Goal: Task Accomplishment & Management: Use online tool/utility

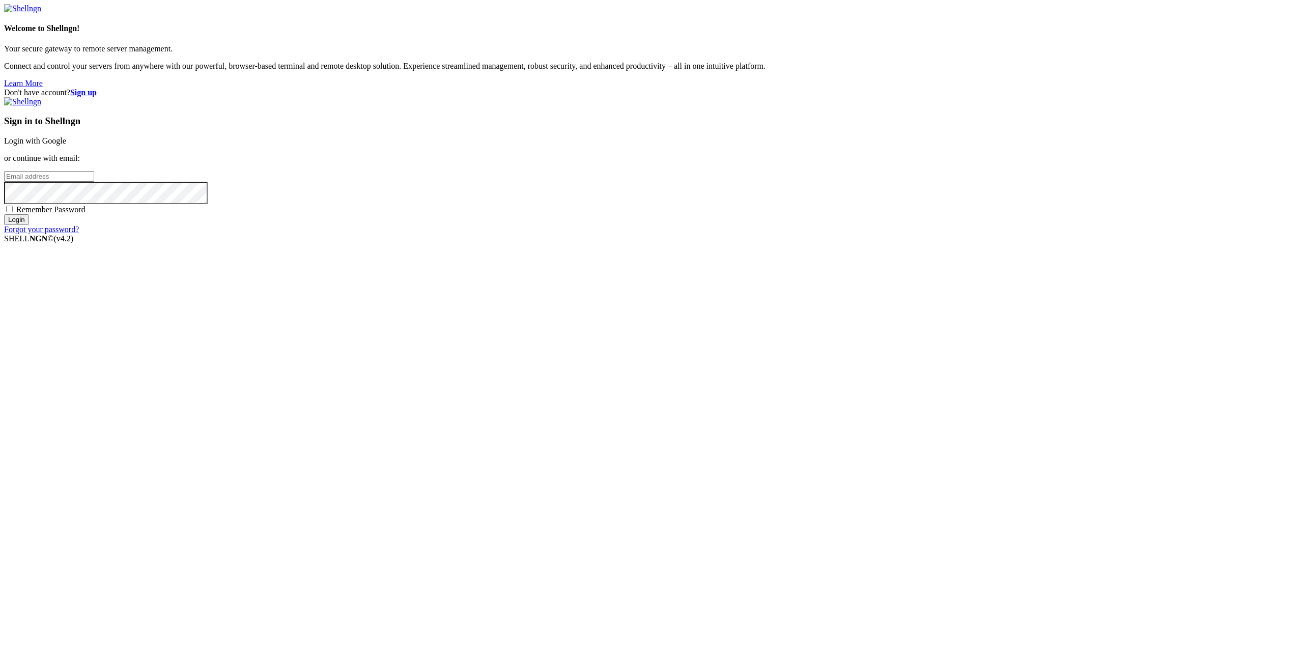
type input "[EMAIL_ADDRESS][DOMAIN_NAME]"
click at [29, 225] on input "Login" at bounding box center [16, 219] width 25 height 11
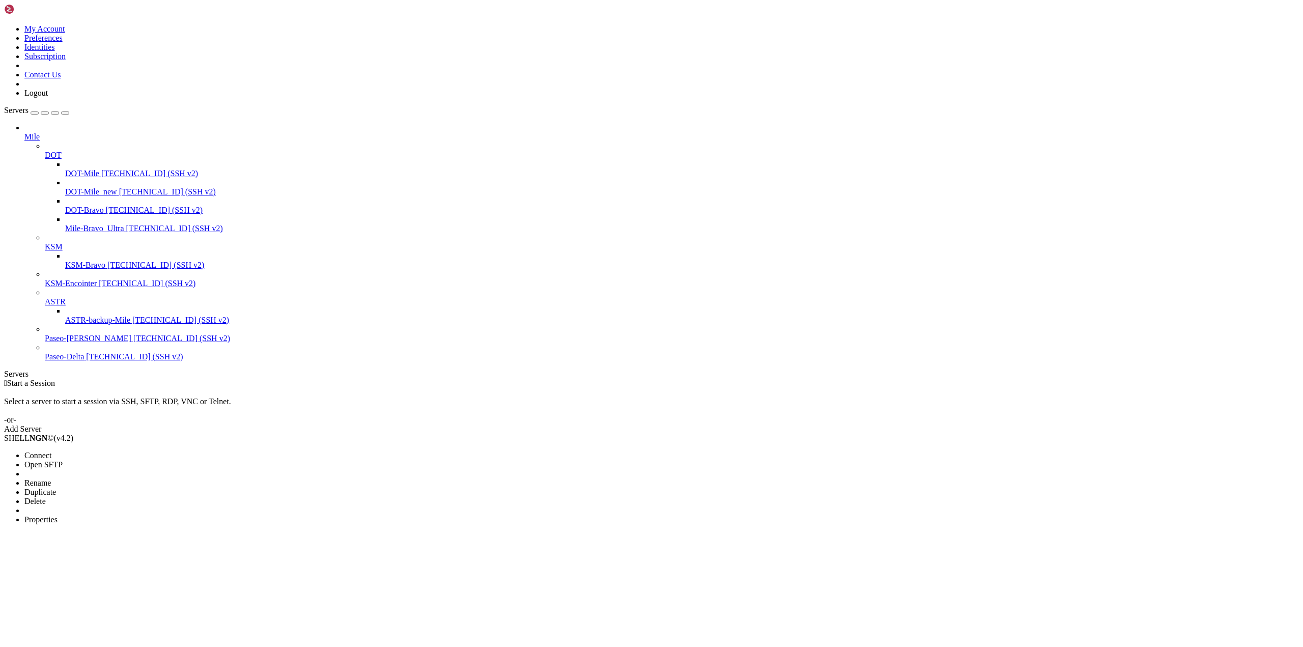
click at [51, 451] on span "Connect" at bounding box center [37, 455] width 27 height 9
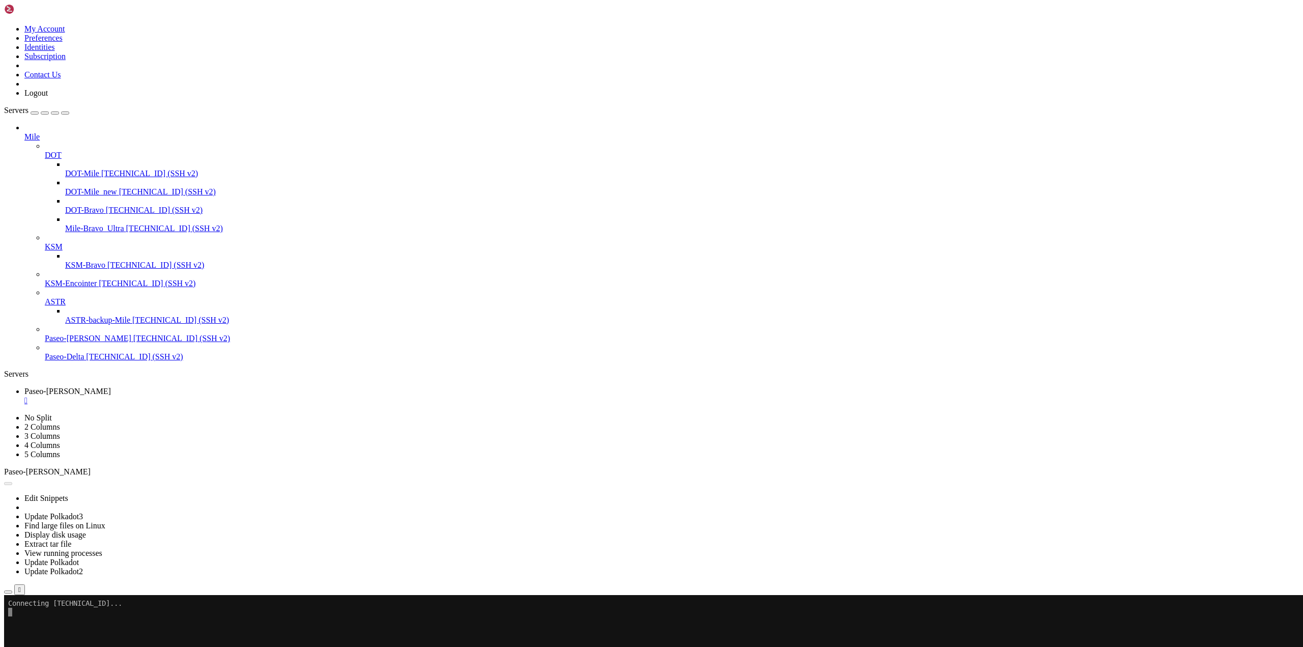
click at [82, 631] on li "Connect" at bounding box center [70, 635] width 93 height 9
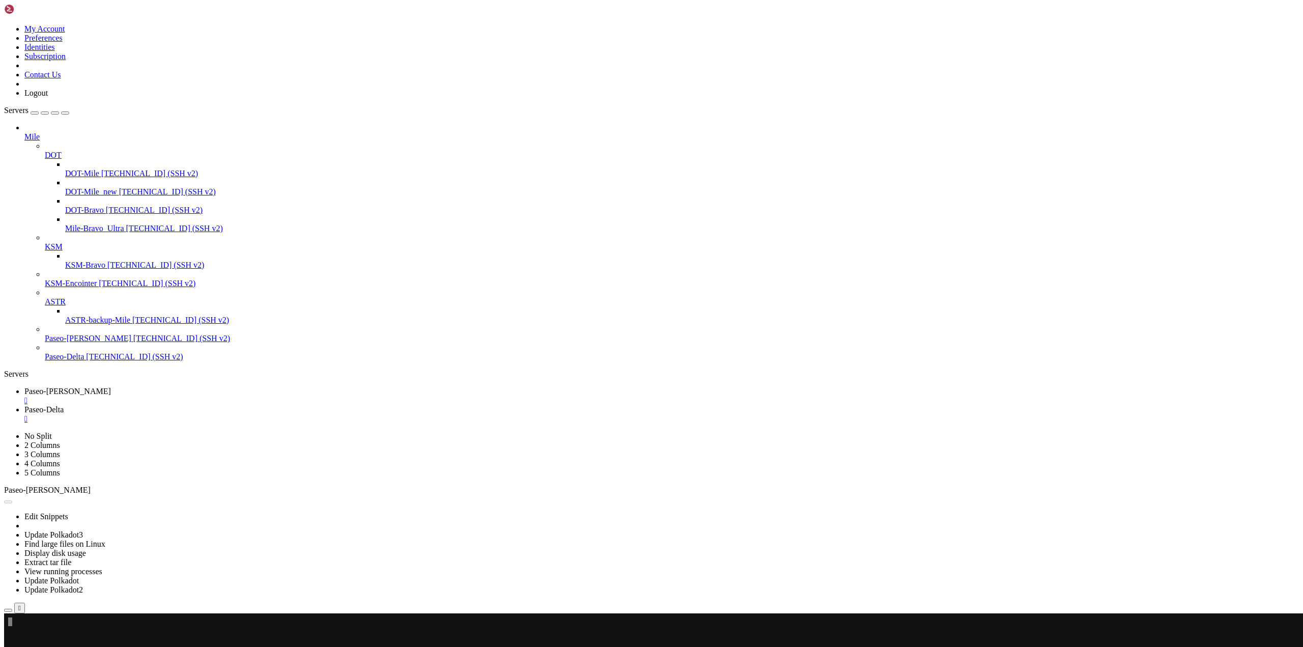
click at [115, 297] on div at bounding box center [672, 292] width 1254 height 9
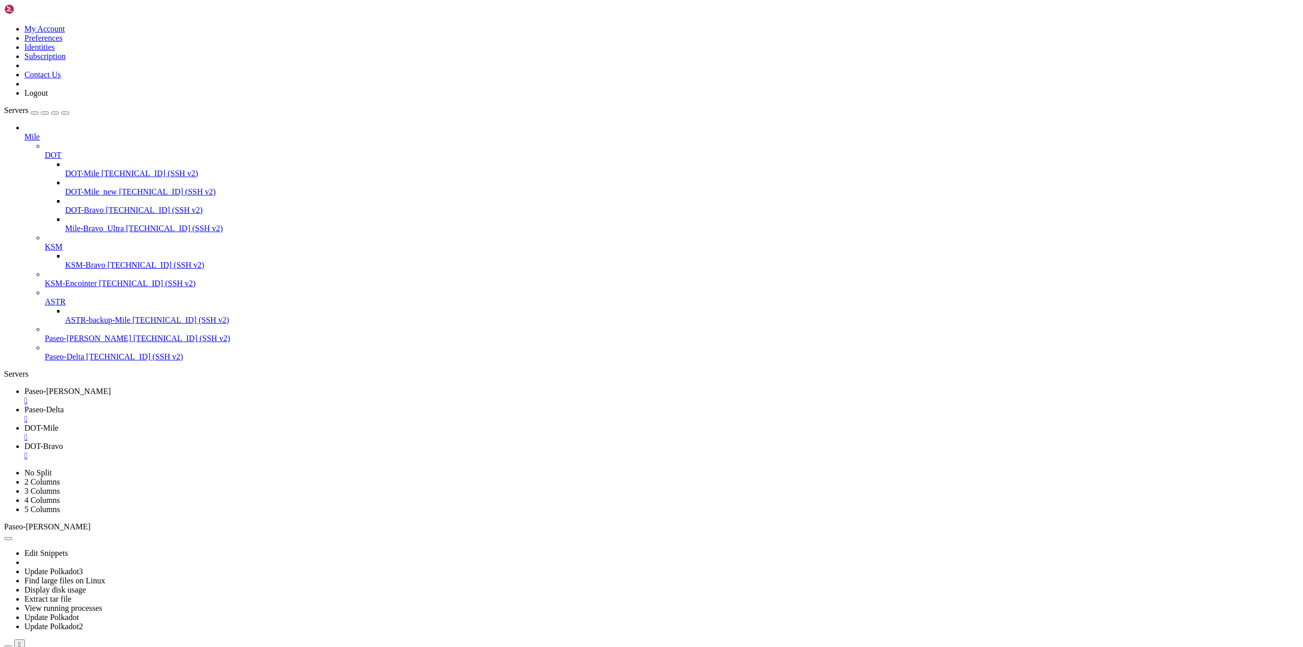
click at [59, 423] on span "DOT-Mile" at bounding box center [41, 427] width 34 height 9
click at [111, 387] on span "Paseo-[PERSON_NAME]" at bounding box center [67, 391] width 87 height 9
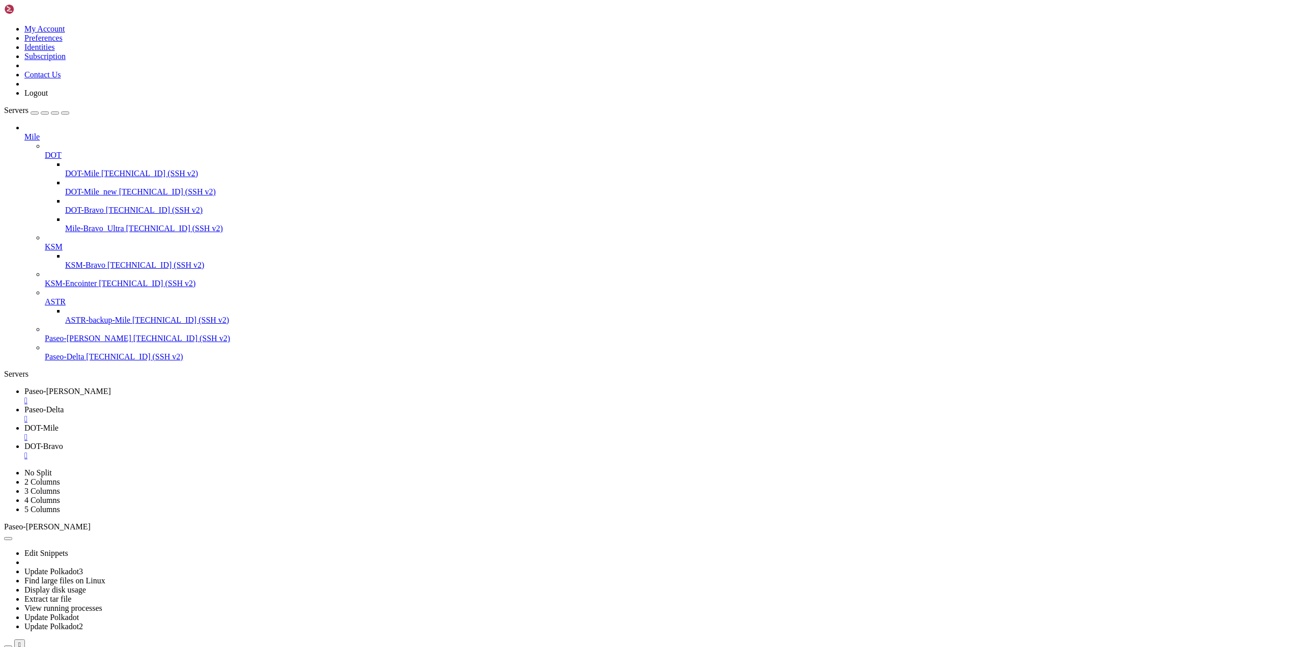
scroll to position [1514, 0]
click at [59, 423] on span "DOT-Mile" at bounding box center [41, 427] width 34 height 9
click at [64, 405] on span "Paseo-Delta" at bounding box center [43, 409] width 39 height 9
click at [157, 387] on link "Paseo-[PERSON_NAME] " at bounding box center [661, 396] width 1274 height 18
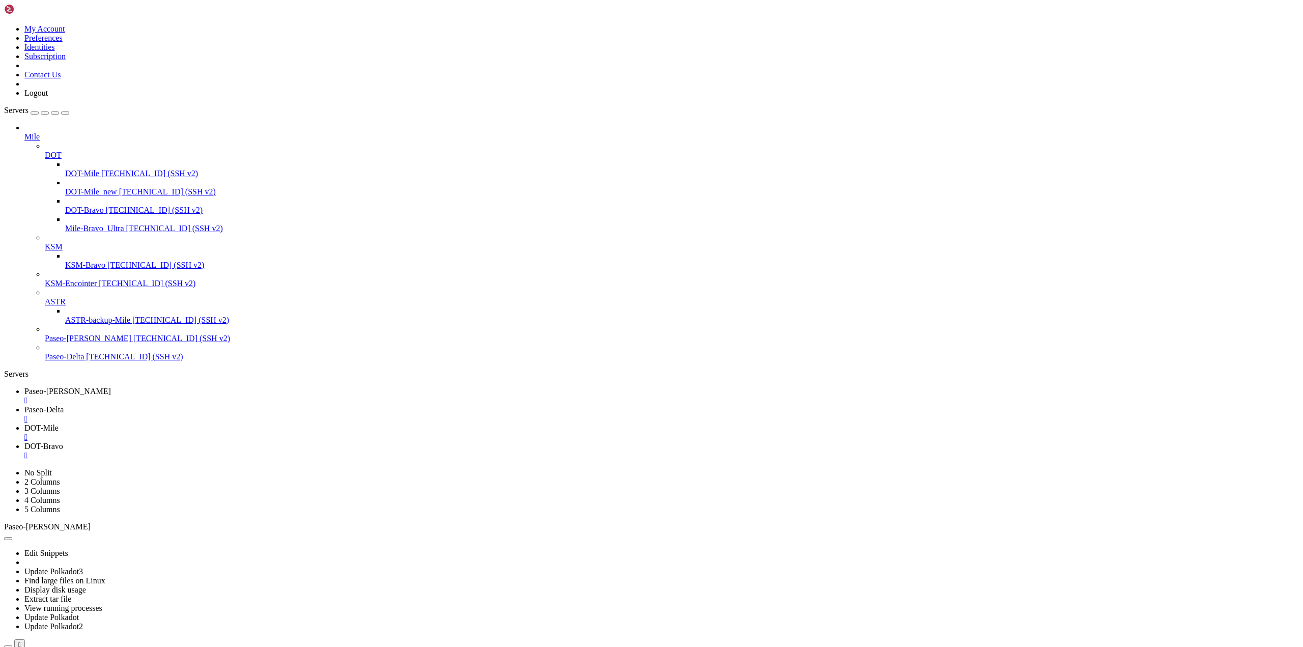
scroll to position [969, 0]
click at [237, 405] on link "Paseo-Delta " at bounding box center [661, 414] width 1274 height 18
drag, startPoint x: 583, startPoint y: 1330, endPoint x: 513, endPoint y: 1327, distance: 70.3
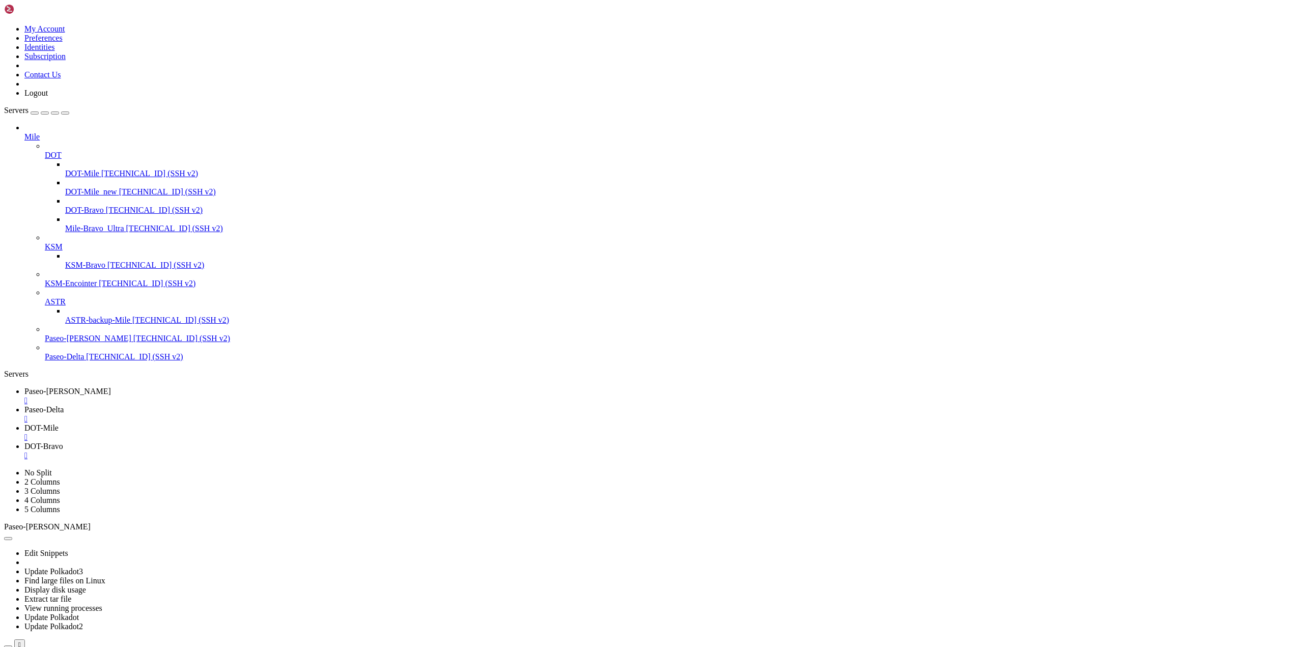
drag, startPoint x: 234, startPoint y: 1327, endPoint x: 138, endPoint y: 1323, distance: 95.8
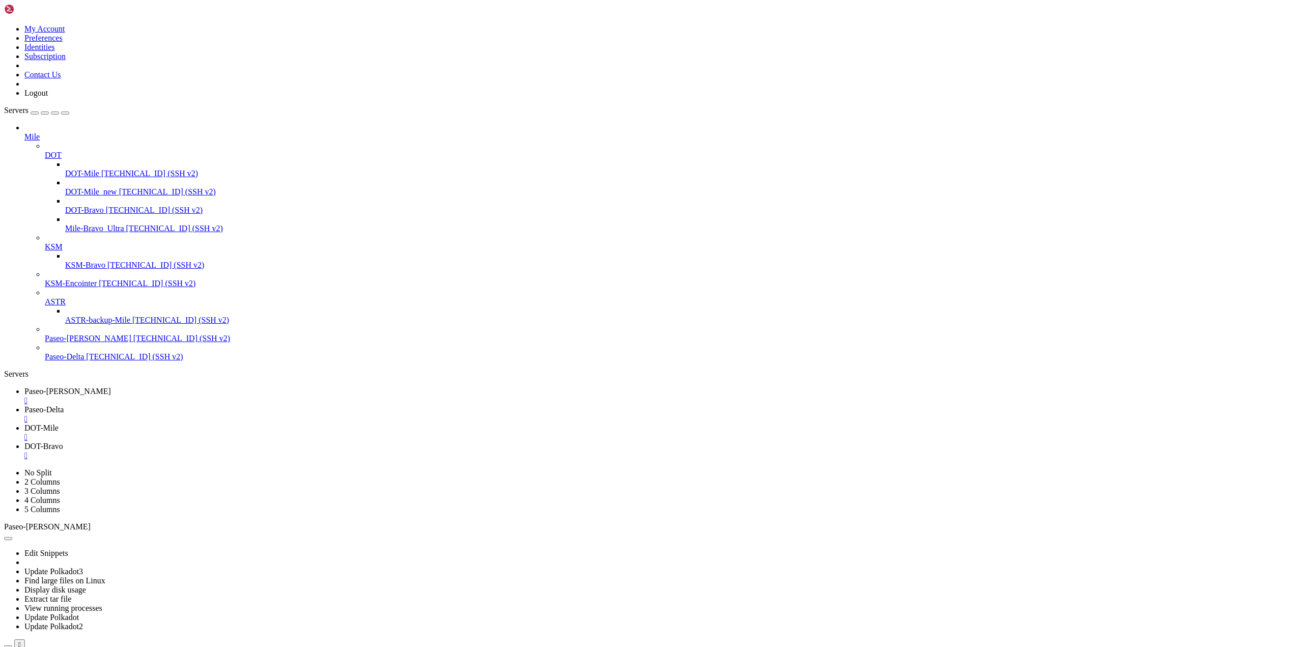
click at [111, 387] on span "Paseo-[PERSON_NAME]" at bounding box center [67, 391] width 87 height 9
click at [64, 405] on span "Paseo-Delta" at bounding box center [43, 409] width 39 height 9
click at [59, 423] on span "DOT-Mile" at bounding box center [41, 427] width 34 height 9
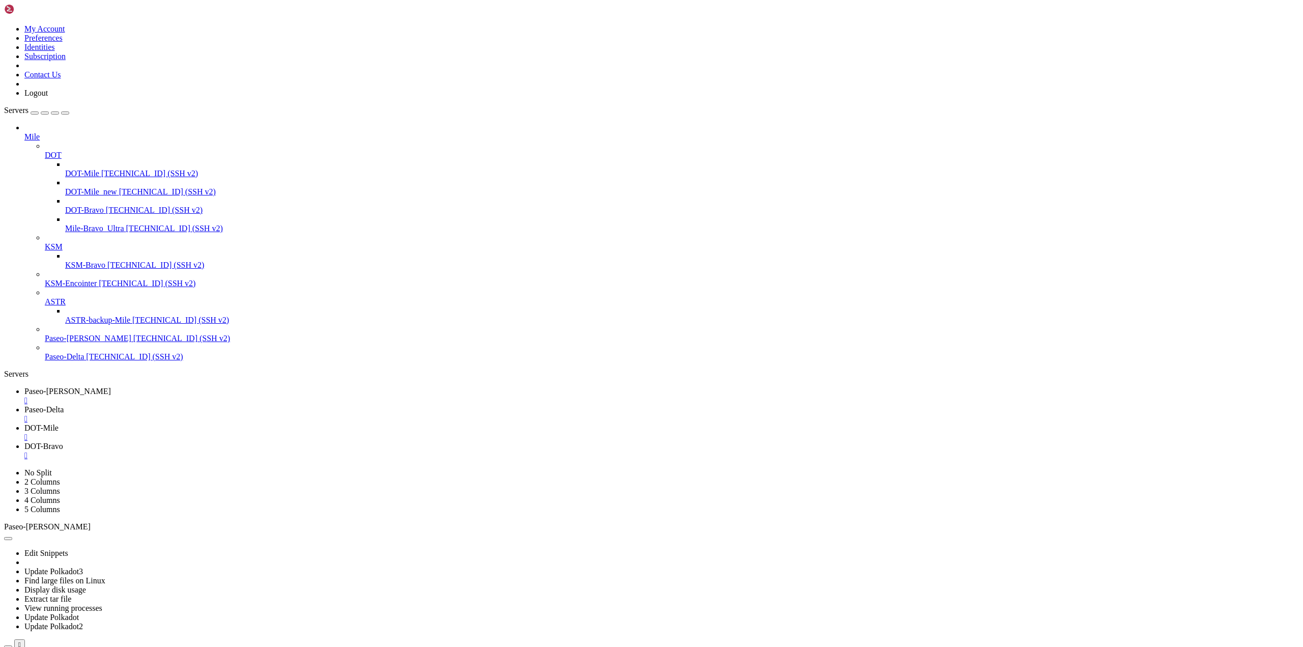
scroll to position [1203, 0]
click at [342, 433] on div "" at bounding box center [661, 437] width 1274 height 9
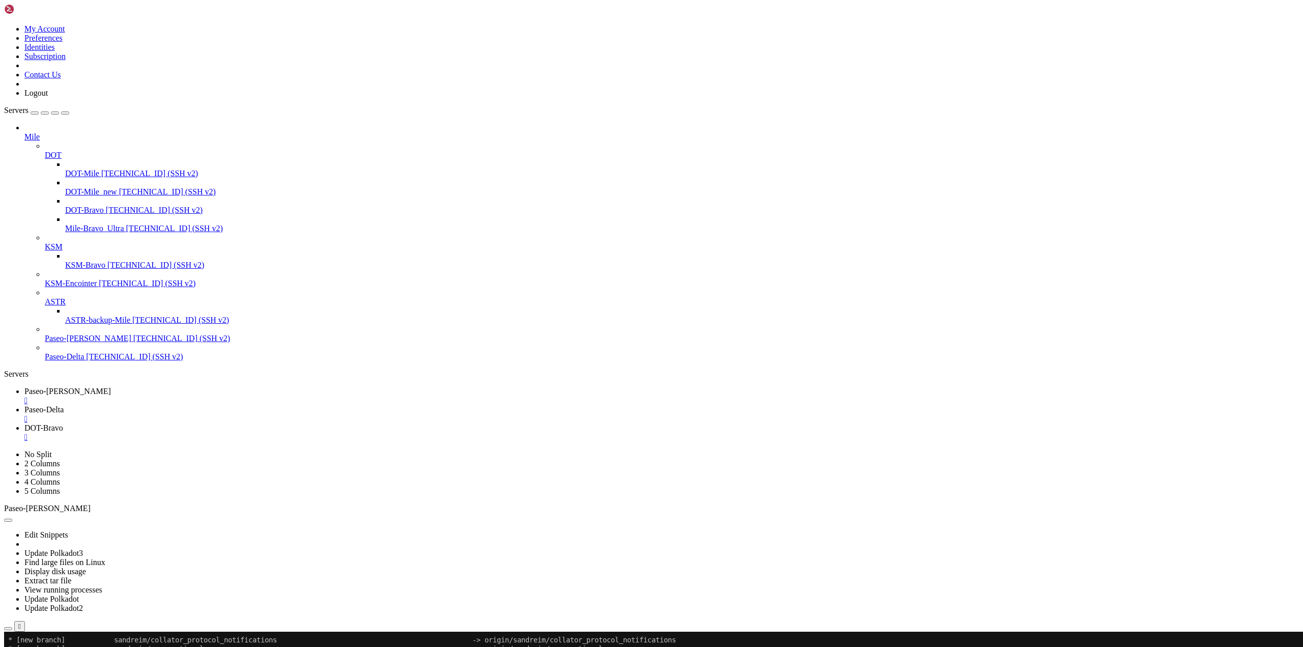
click at [346, 433] on div "" at bounding box center [661, 437] width 1274 height 9
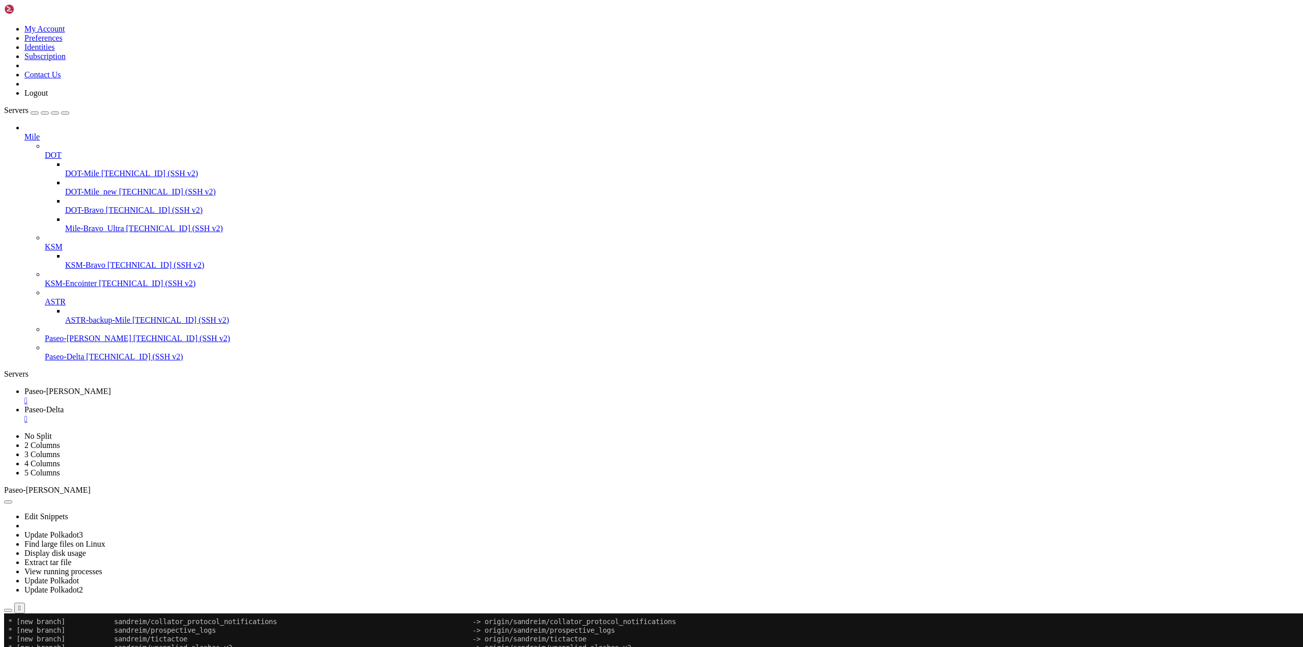
scroll to position [1281, 0]
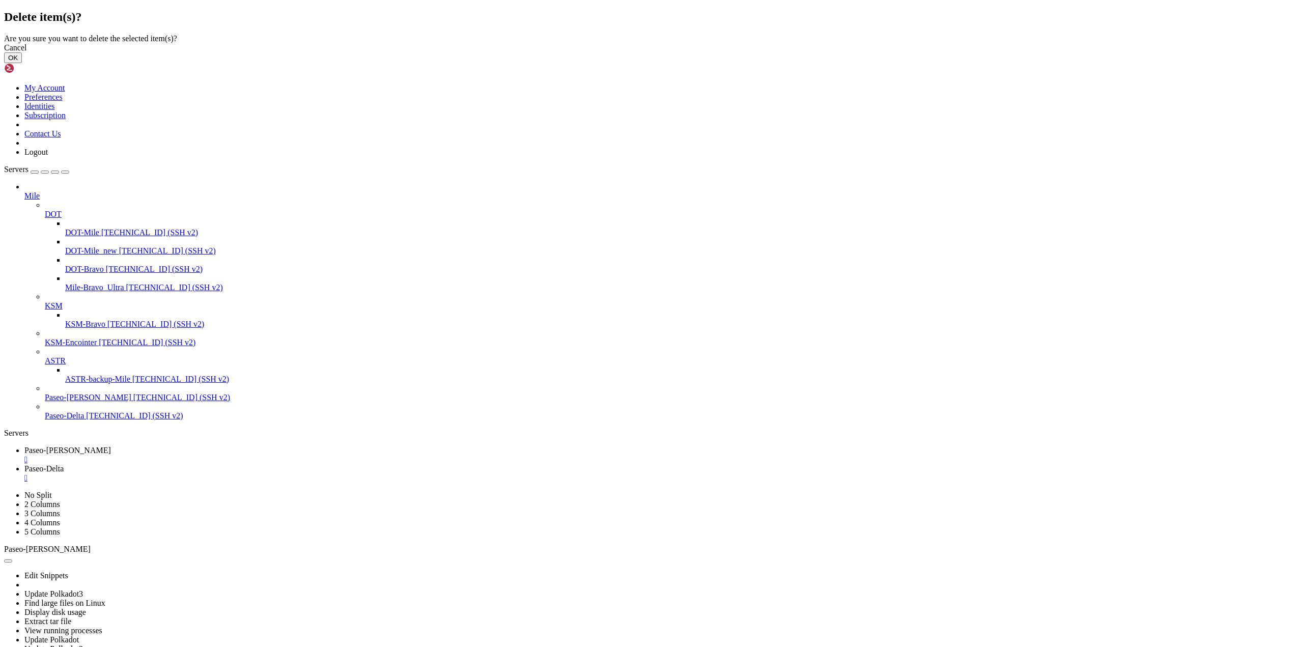
click at [22, 63] on button "OK" at bounding box center [13, 57] width 18 height 11
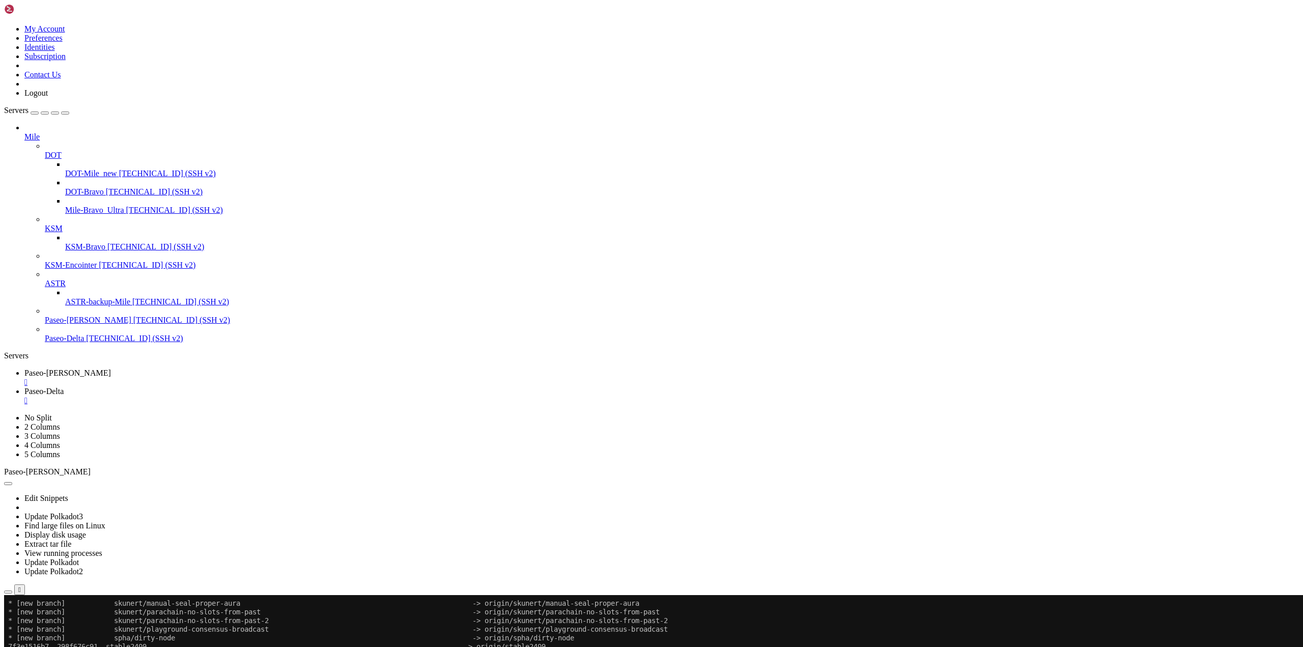
scroll to position [3106, 0]
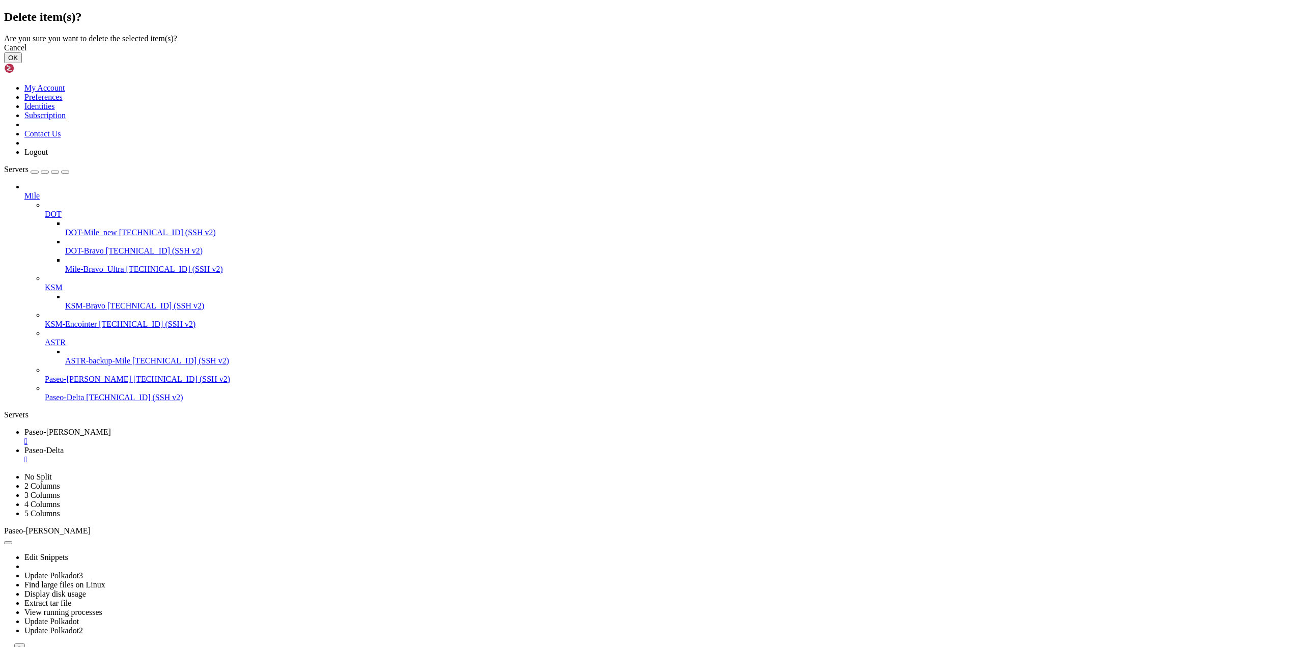
click at [22, 63] on button "OK" at bounding box center [13, 57] width 18 height 11
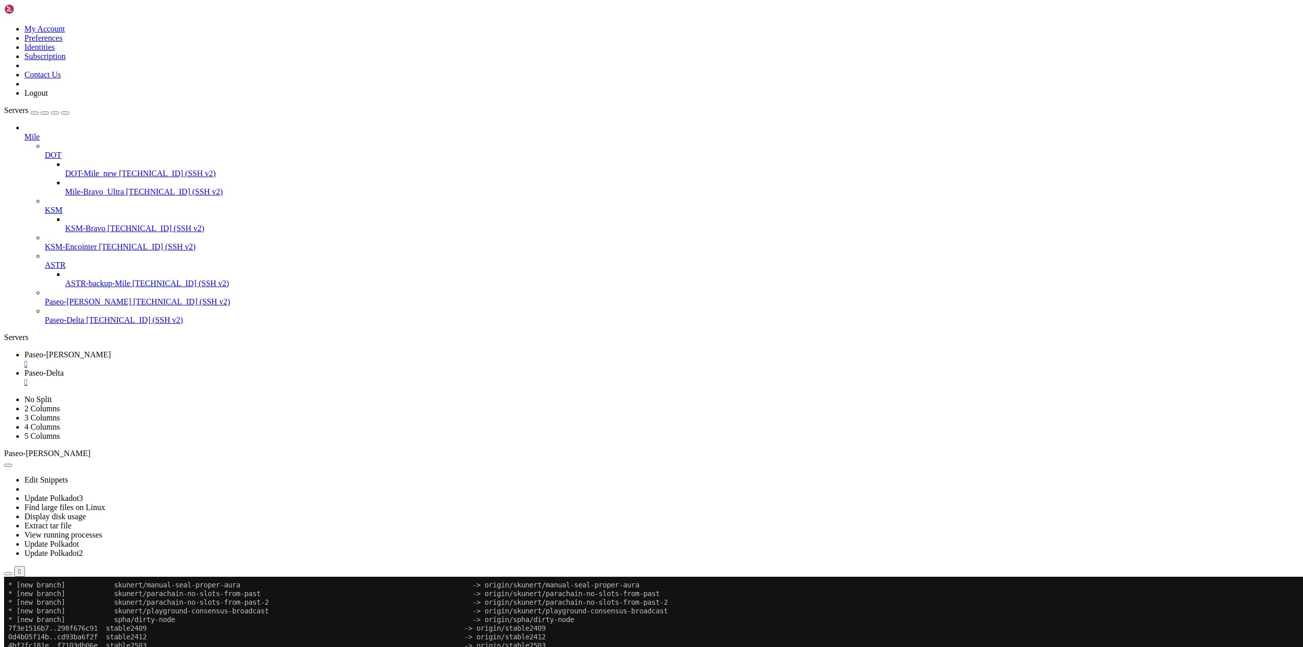
scroll to position [1384, 0]
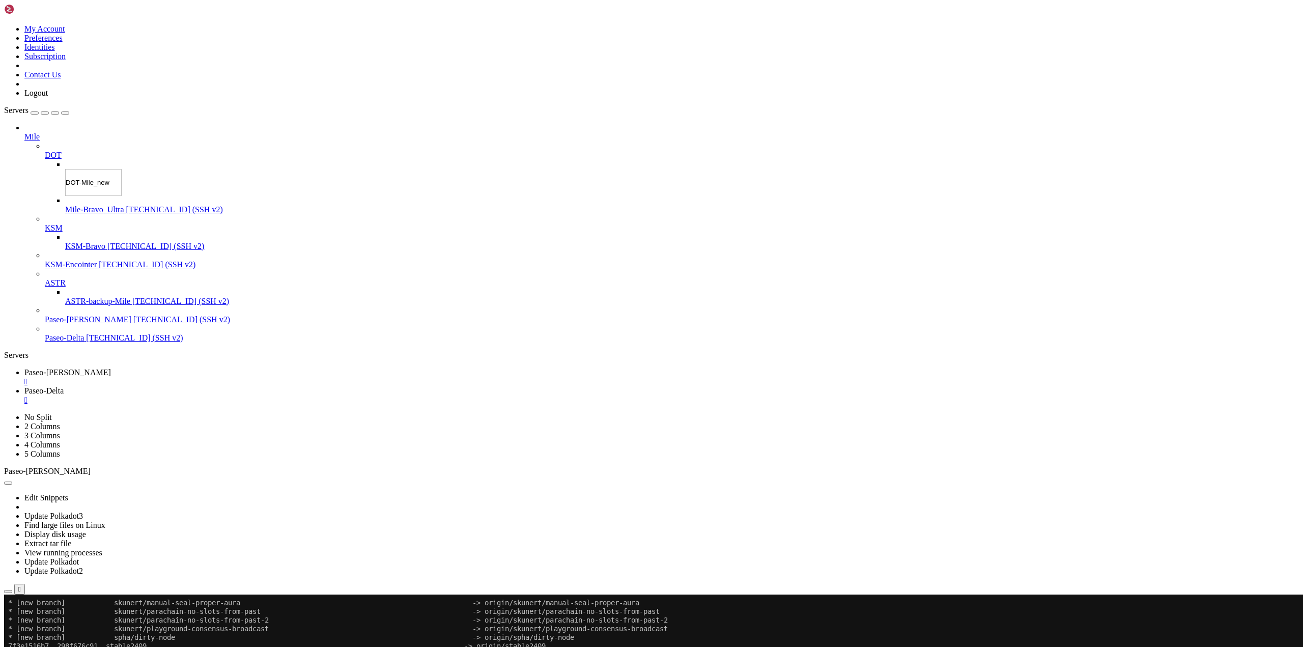
scroll to position [1410, 0]
click at [90, 169] on input "DOT-Mile_new" at bounding box center [93, 182] width 56 height 27
type input "DOT-Mile"
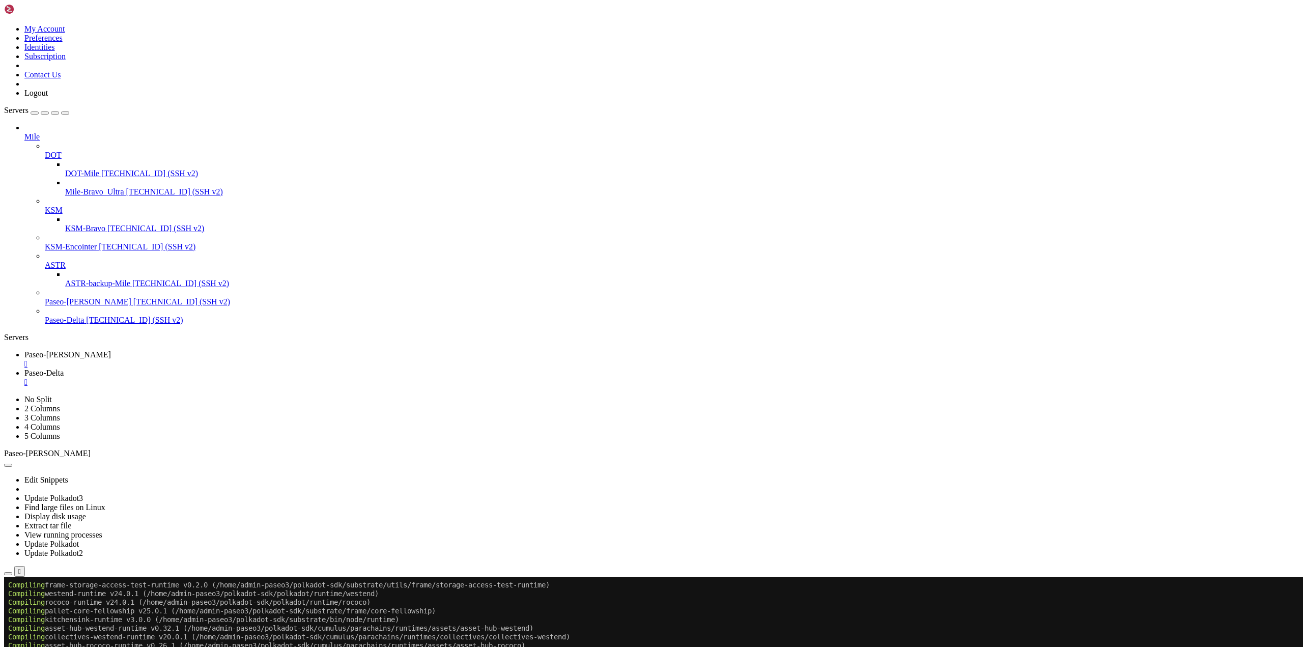
scroll to position [1653, 0]
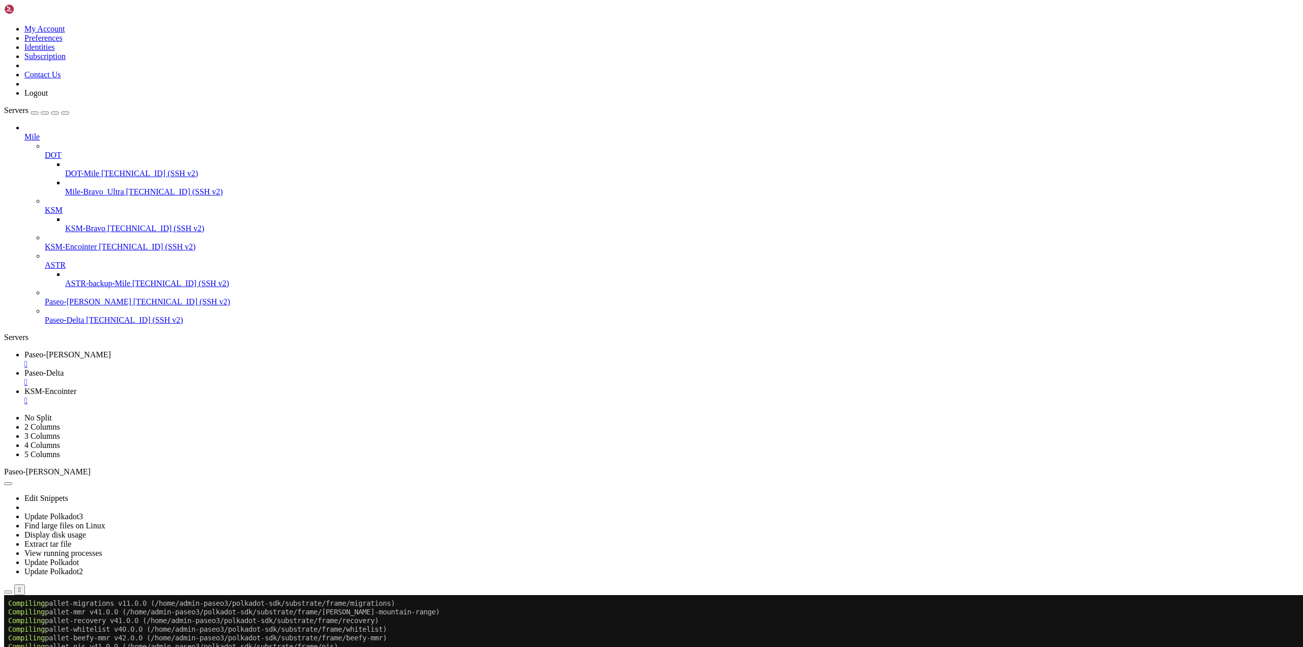
scroll to position [3720, 0]
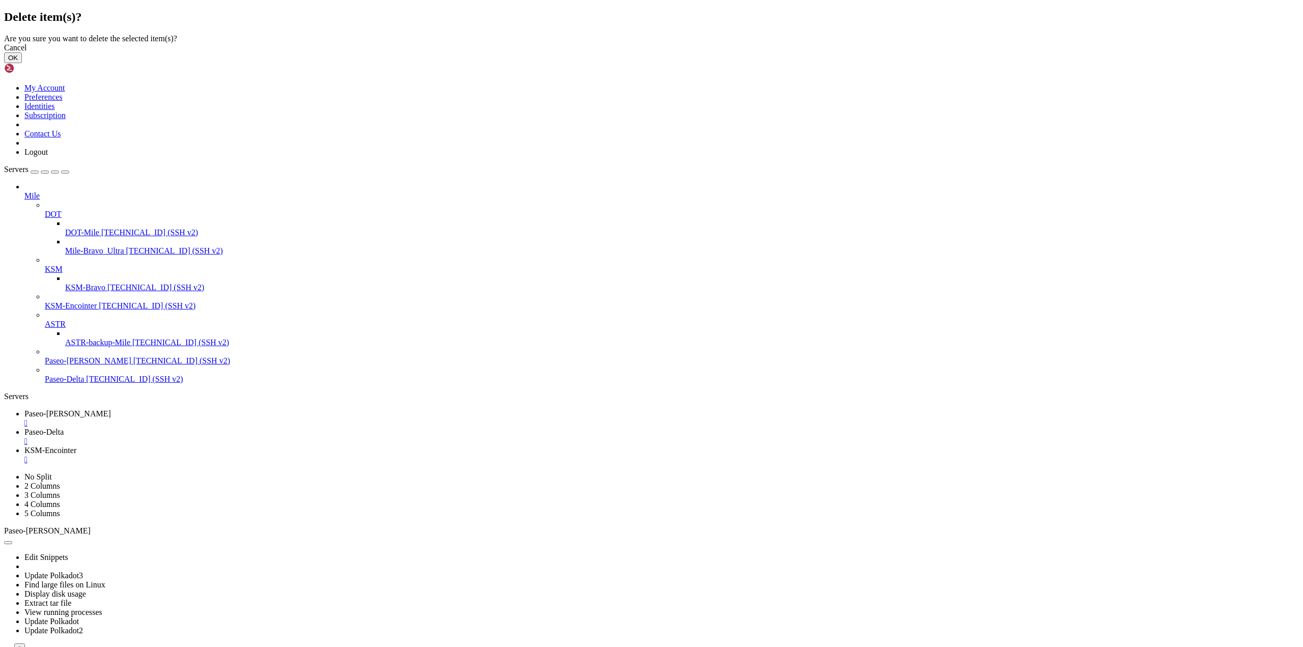
click at [22, 63] on button "OK" at bounding box center [13, 57] width 18 height 11
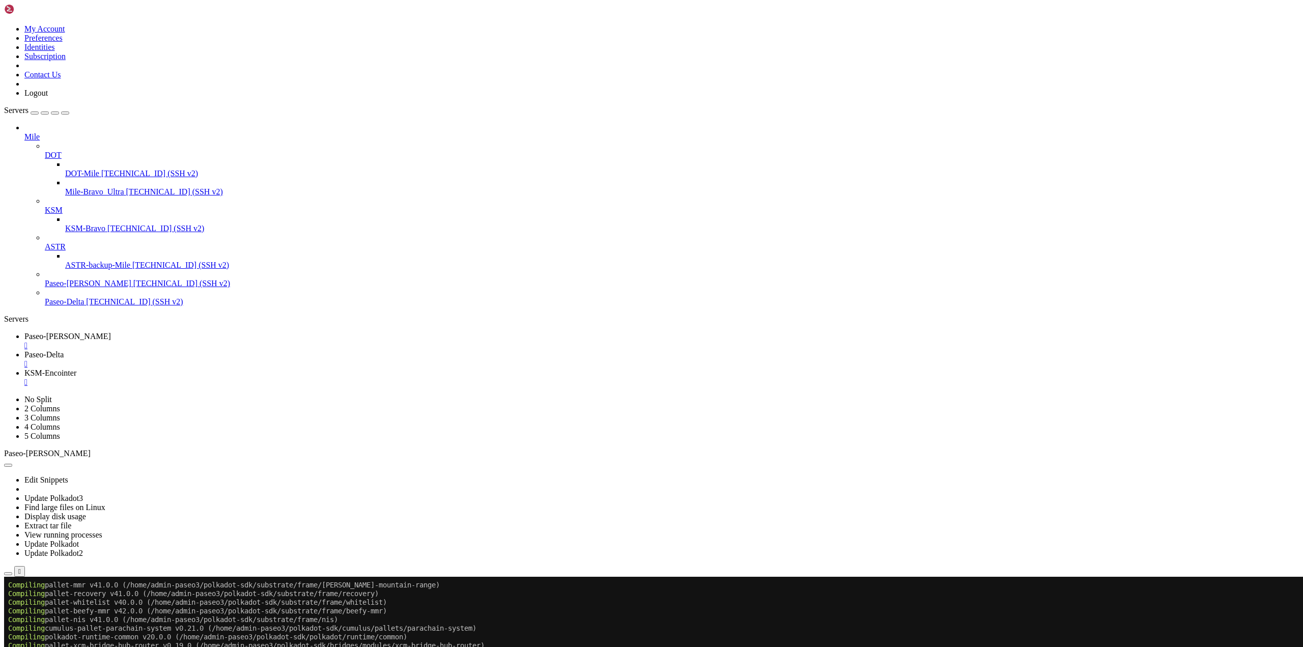
click at [361, 378] on div "" at bounding box center [661, 382] width 1274 height 9
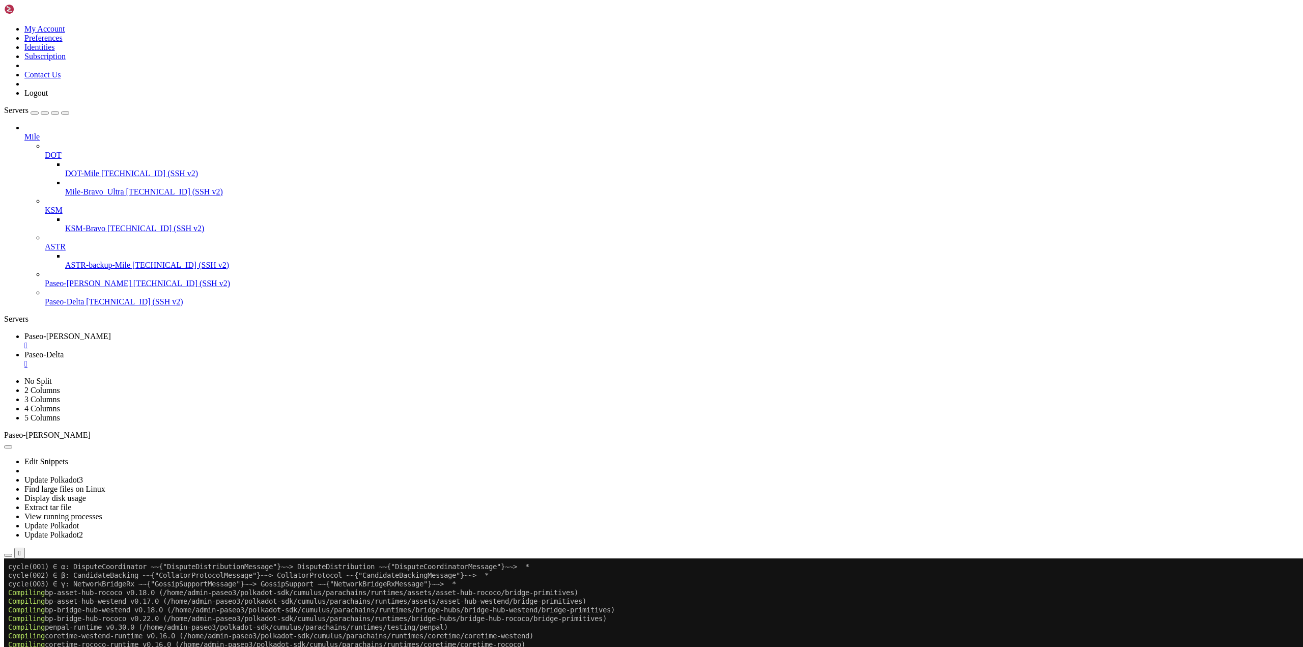
scroll to position [2007, 0]
click at [111, 332] on span "Paseo-[PERSON_NAME]" at bounding box center [67, 336] width 87 height 9
